Goal: Information Seeking & Learning: Learn about a topic

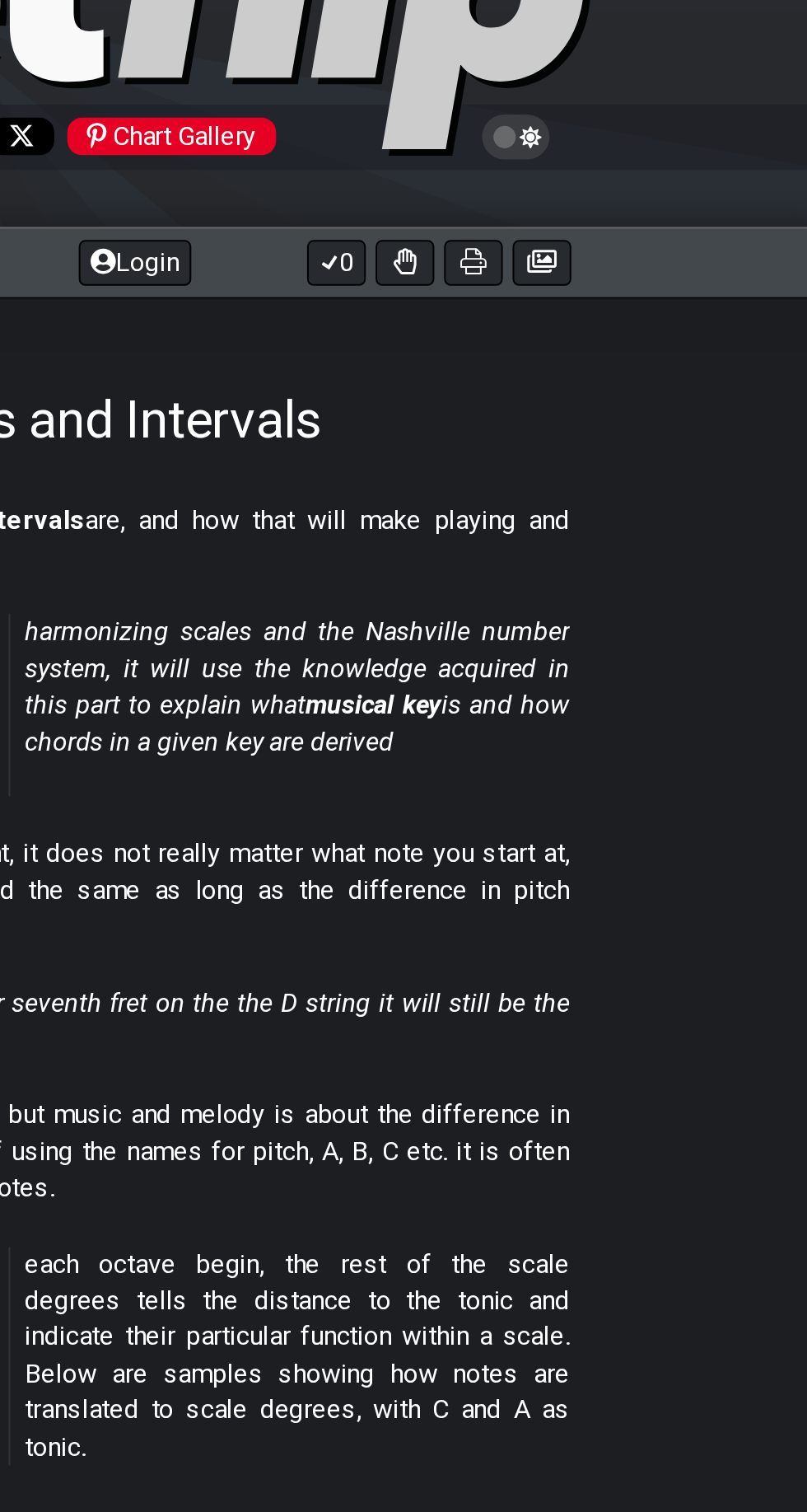
click at [638, 248] on icon at bounding box center [639, 250] width 14 height 14
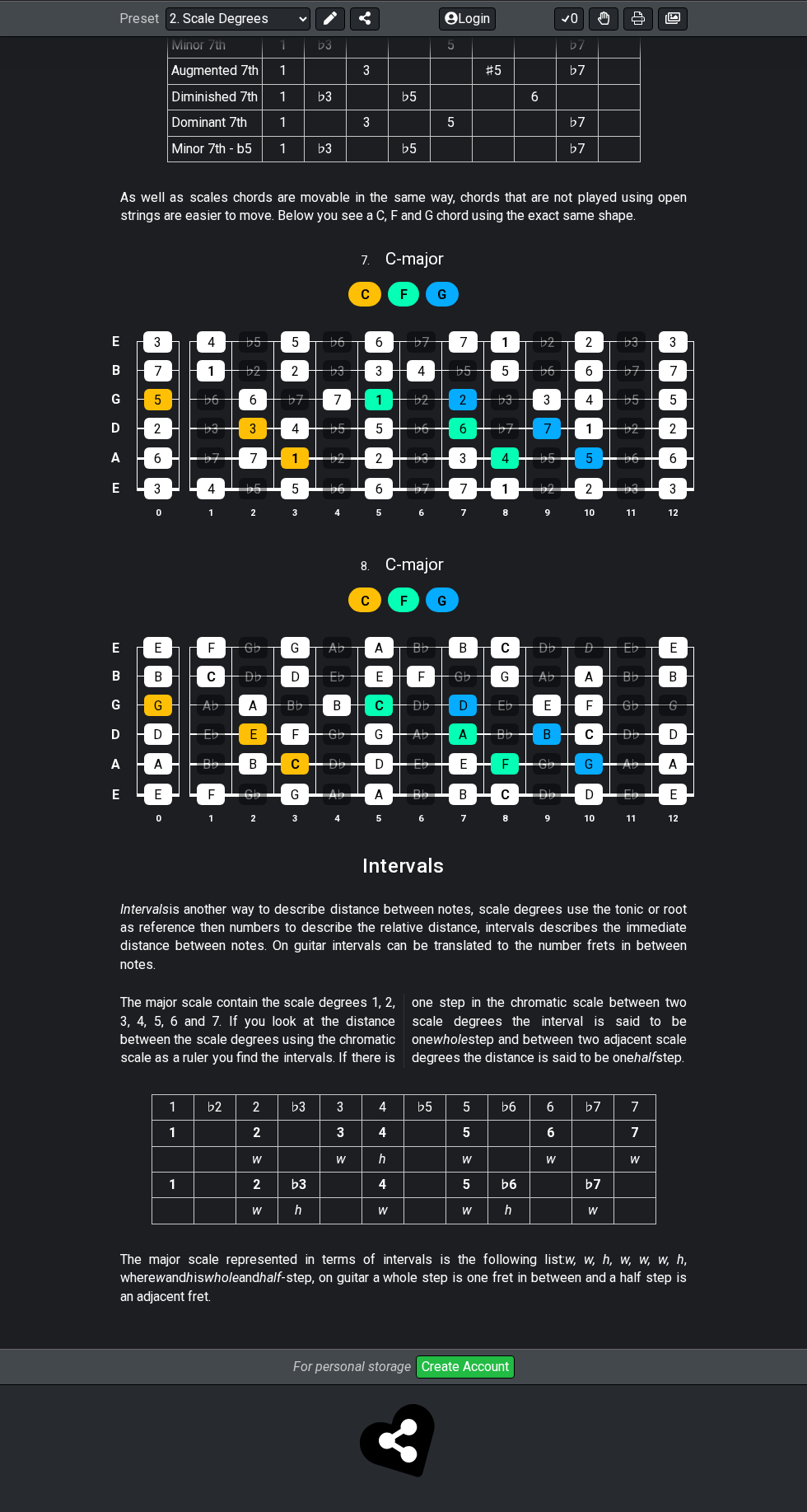
scroll to position [3514, 0]
click at [276, 14] on select "Welcome to #fretflip! Initial Preset Custom Preset Minor Pentatonic Major Penta…" at bounding box center [238, 18] width 145 height 23
click at [166, 7] on select "Welcome to #fretflip! Initial Preset Custom Preset Minor Pentatonic Major Penta…" at bounding box center [238, 18] width 145 height 23
select select "/scale-degrees-and-intervals"
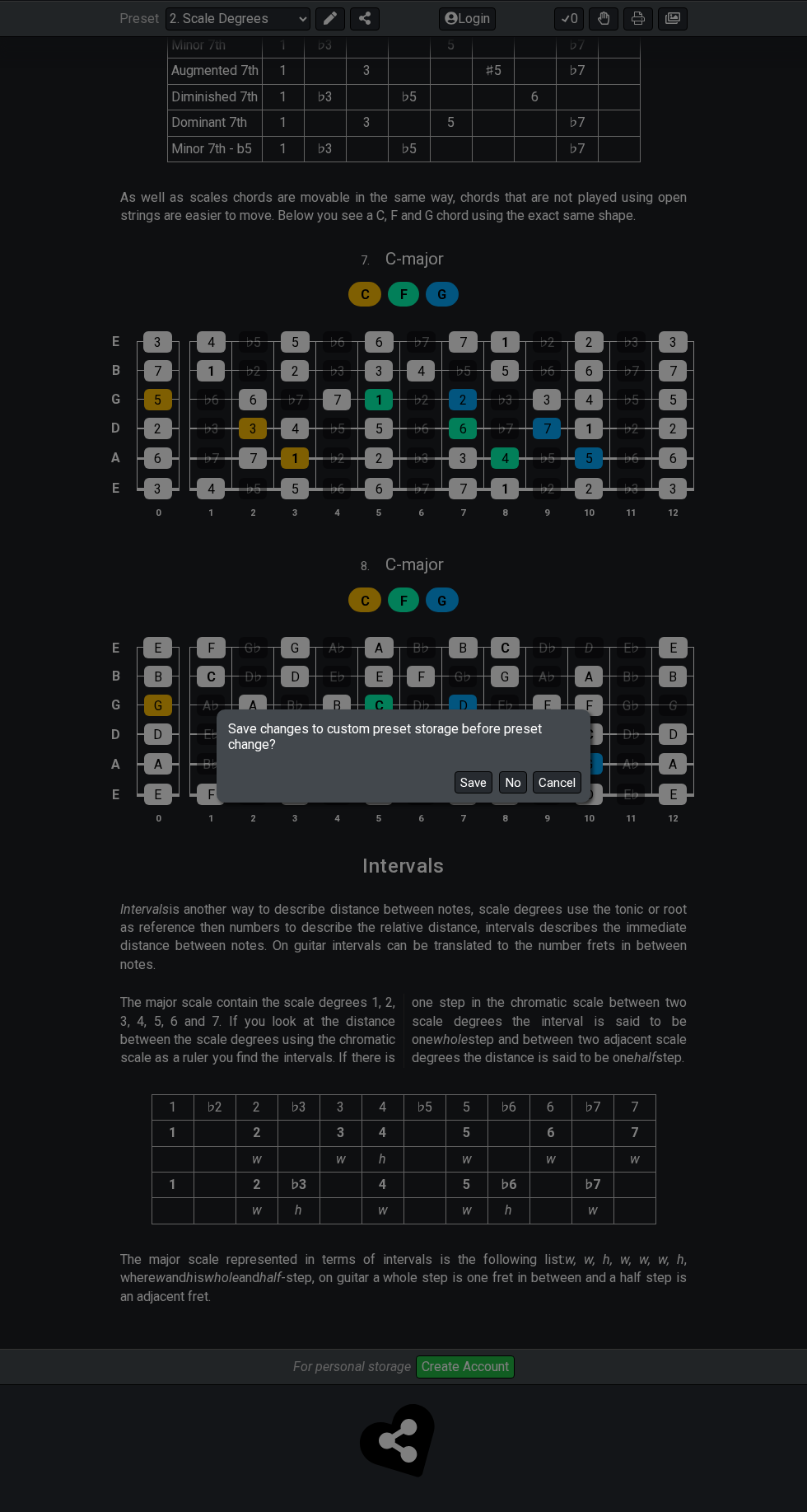
click at [567, 784] on button "Cancel" at bounding box center [557, 782] width 48 height 22
